Goal: Task Accomplishment & Management: Use online tool/utility

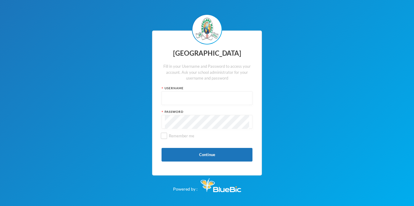
click at [217, 100] on input "text" at bounding box center [207, 99] width 84 height 14
type input "glhc21"
click at [228, 157] on button "Continue" at bounding box center [206, 155] width 91 height 14
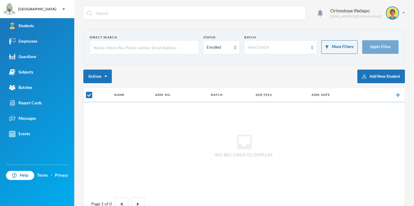
checkbox input "false"
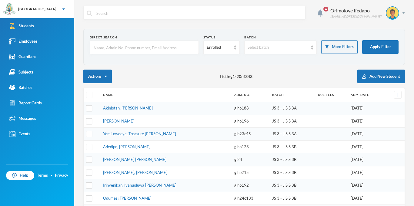
click at [180, 47] on input "text" at bounding box center [144, 48] width 102 height 14
type input "[PERSON_NAME]"
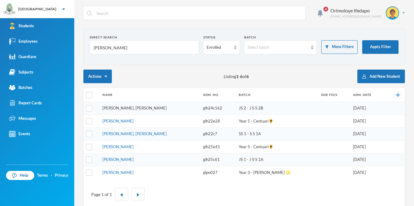
click at [139, 109] on link "[PERSON_NAME], [PERSON_NAME]" at bounding box center [134, 108] width 64 height 5
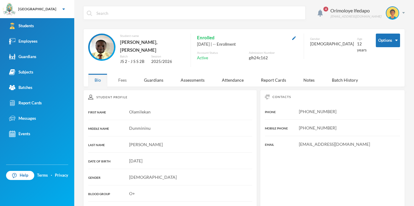
click at [123, 80] on div "Fees" at bounding box center [122, 80] width 21 height 13
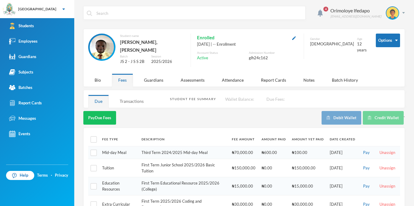
click at [132, 95] on div "Transactions" at bounding box center [131, 101] width 37 height 13
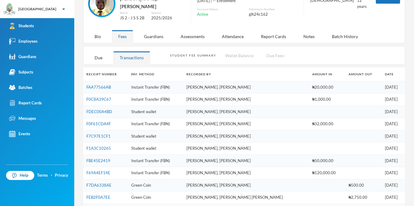
scroll to position [44, 0]
click at [94, 59] on div "Due" at bounding box center [98, 57] width 21 height 13
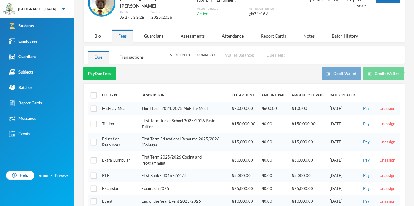
scroll to position [0, 0]
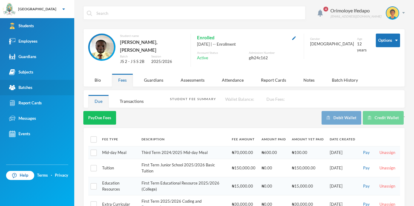
click at [19, 90] on div "Batches" at bounding box center [20, 87] width 23 height 6
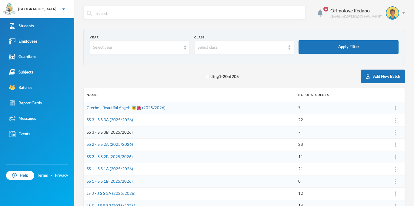
click at [98, 133] on link "SS 3 - S S 3B (2025/2026)" at bounding box center [110, 132] width 46 height 5
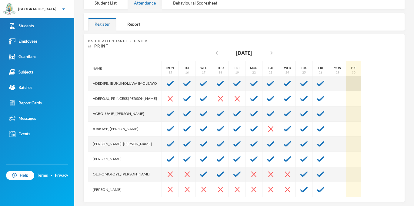
scroll to position [91, 0]
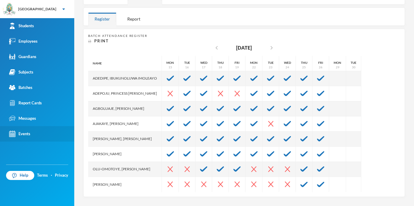
click at [24, 129] on link "Events" at bounding box center [37, 133] width 74 height 15
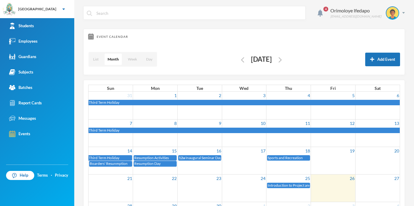
click at [336, 178] on td "26" at bounding box center [333, 178] width 45 height 8
click at [336, 183] on td at bounding box center [333, 185] width 45 height 6
click at [336, 185] on td at bounding box center [333, 185] width 45 height 6
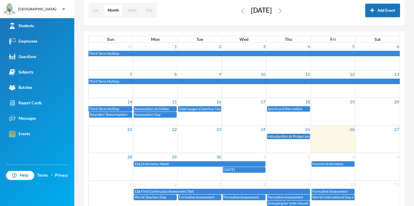
scroll to position [63, 0]
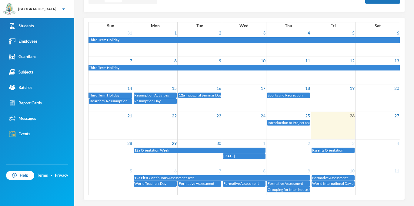
click at [352, 119] on link "26" at bounding box center [352, 116] width 6 height 8
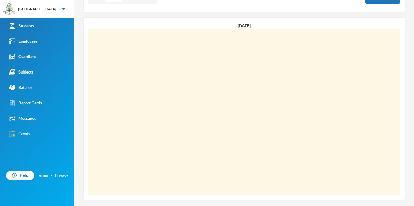
click at [350, 124] on td at bounding box center [243, 112] width 311 height 166
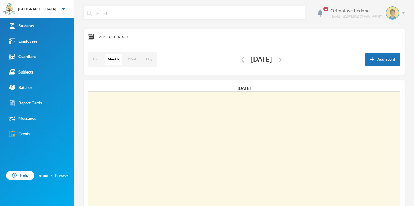
click at [399, 14] on div "Orimoloye Ifedapo [EMAIL_ADDRESS][DOMAIN_NAME]" at bounding box center [365, 12] width 79 height 13
click at [388, 43] on button "Logout" at bounding box center [387, 44] width 27 height 9
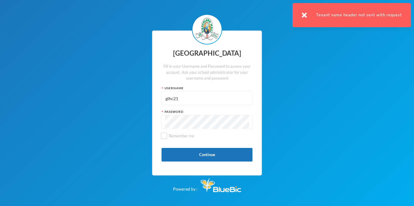
click at [196, 100] on input "glhc21" at bounding box center [207, 99] width 84 height 14
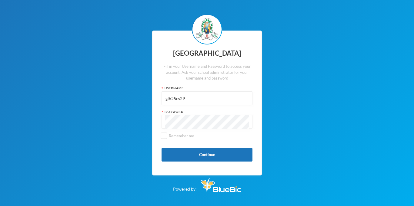
type input "glh25cs29"
click at [202, 155] on button "Continue" at bounding box center [206, 155] width 91 height 14
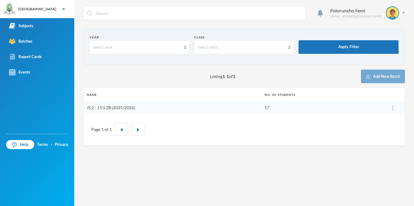
click at [105, 109] on link "JS 2 - J S S 2B (2025/2026)" at bounding box center [111, 107] width 48 height 5
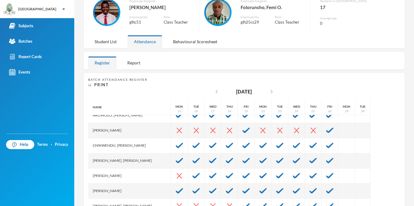
scroll to position [53, 0]
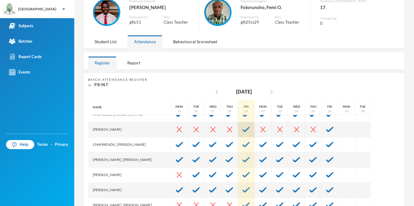
click at [244, 132] on div at bounding box center [246, 129] width 17 height 15
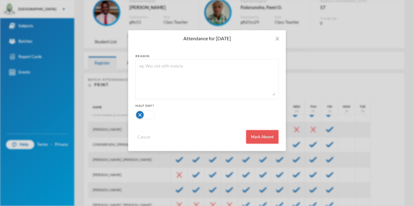
click at [267, 137] on button "Mark Absent" at bounding box center [262, 137] width 32 height 14
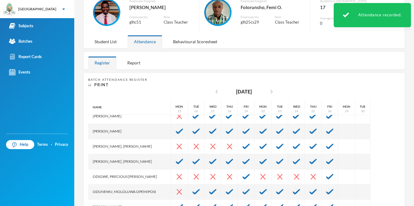
scroll to position [109, 0]
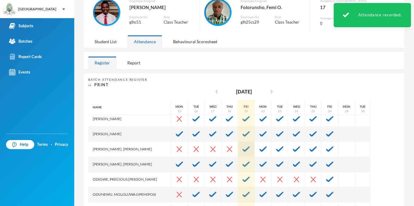
click at [247, 151] on img at bounding box center [245, 149] width 7 height 5
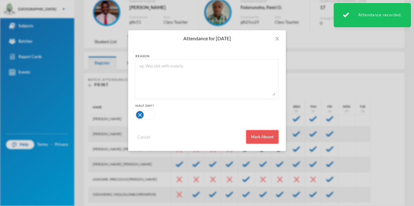
click at [264, 144] on button "Mark Absent" at bounding box center [262, 137] width 32 height 14
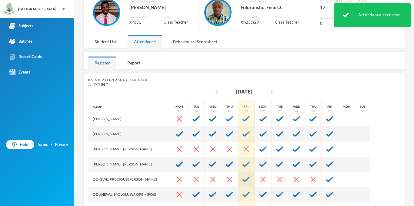
click at [244, 184] on div at bounding box center [246, 179] width 17 height 15
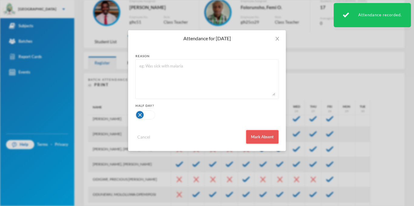
click at [265, 140] on button "Mark Absent" at bounding box center [262, 137] width 32 height 14
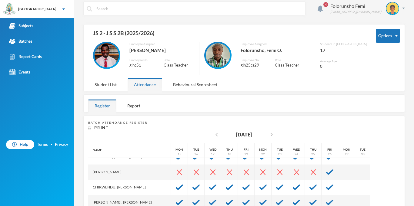
scroll to position [48, 0]
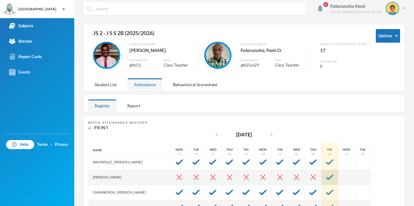
click at [337, 178] on div at bounding box center [329, 177] width 17 height 15
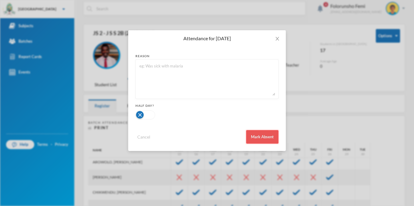
click at [261, 134] on button "Mark Absent" at bounding box center [262, 137] width 32 height 14
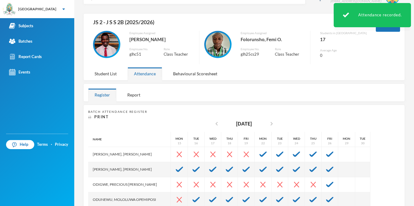
scroll to position [16, 0]
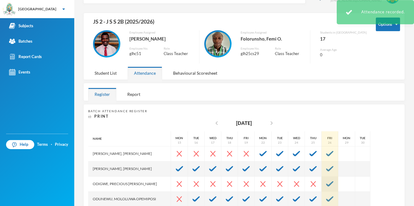
click at [331, 187] on div at bounding box center [329, 184] width 17 height 15
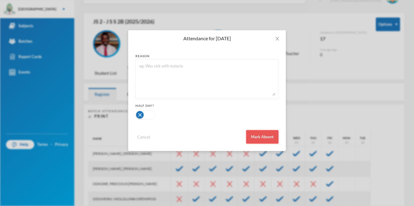
click at [268, 134] on button "Mark Absent" at bounding box center [262, 137] width 32 height 14
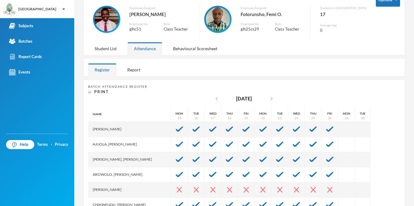
scroll to position [37, 0]
